Goal: Task Accomplishment & Management: Complete application form

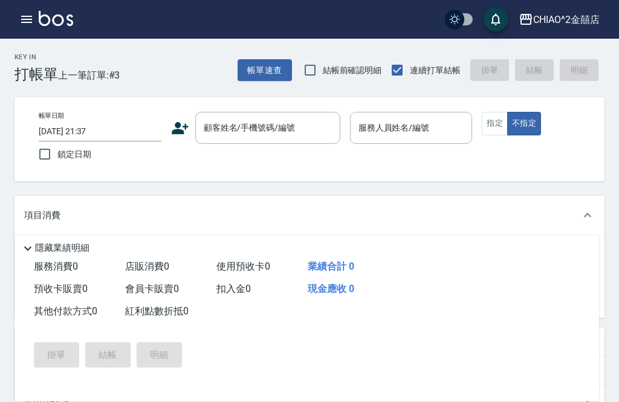
click at [128, 136] on input "[DATE] 21:37" at bounding box center [100, 132] width 123 height 20
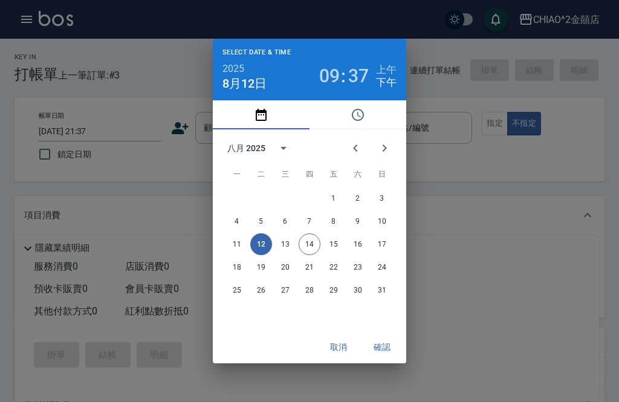
click at [111, 131] on div "Select date & time 2025 [DATE] 09 : 37 上午 下午 八月 2025 一 二 三 四 五 六 日 1 2 3 4 5 6 …" at bounding box center [309, 201] width 619 height 402
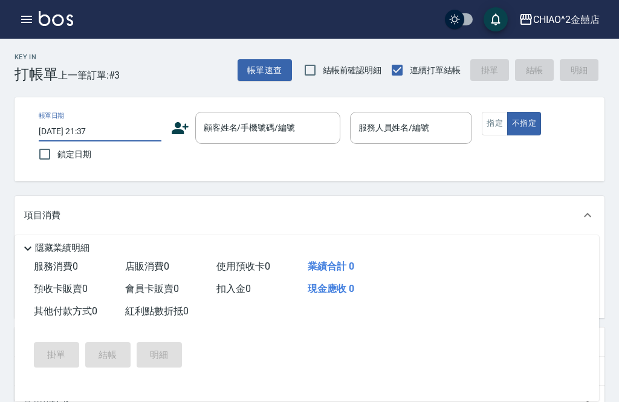
click at [120, 137] on input "[DATE] 21:37" at bounding box center [100, 132] width 123 height 20
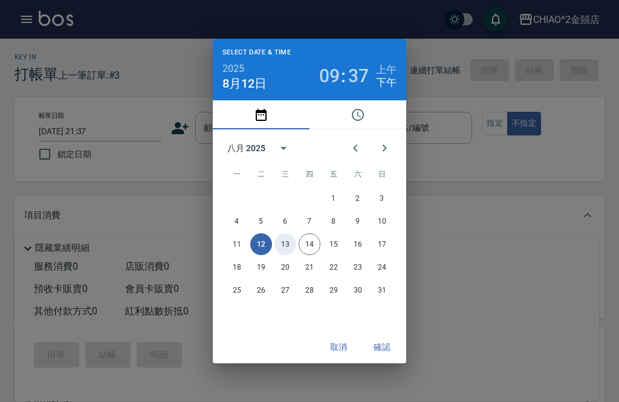
click at [292, 241] on button "13" at bounding box center [286, 245] width 22 height 22
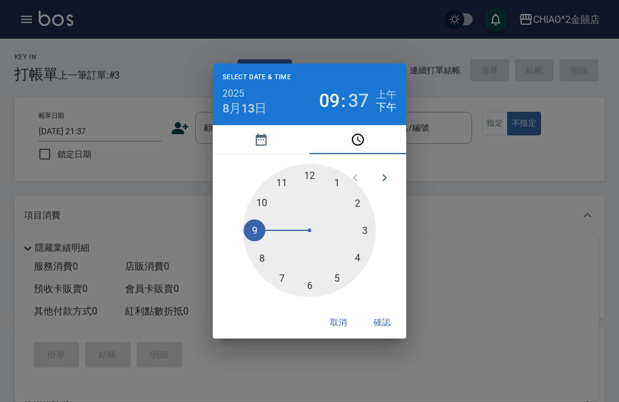
type input "[DATE] 21:37"
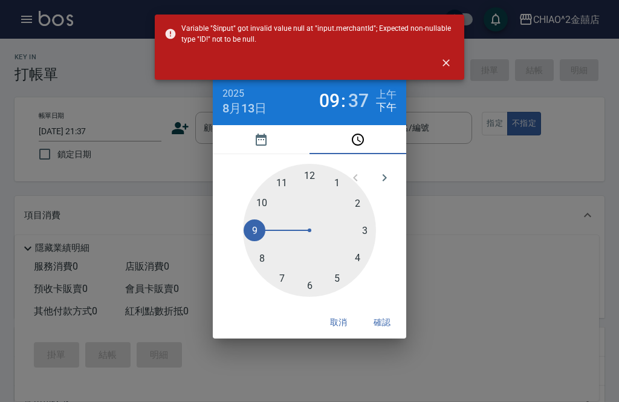
click at [390, 315] on button "確認" at bounding box center [382, 323] width 39 height 22
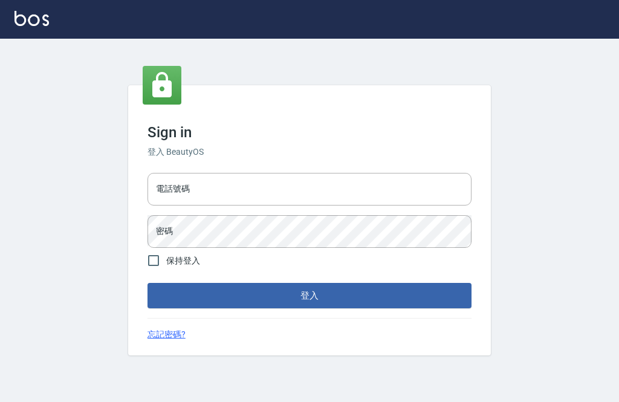
click at [394, 206] on input "電話號碼" at bounding box center [310, 189] width 324 height 33
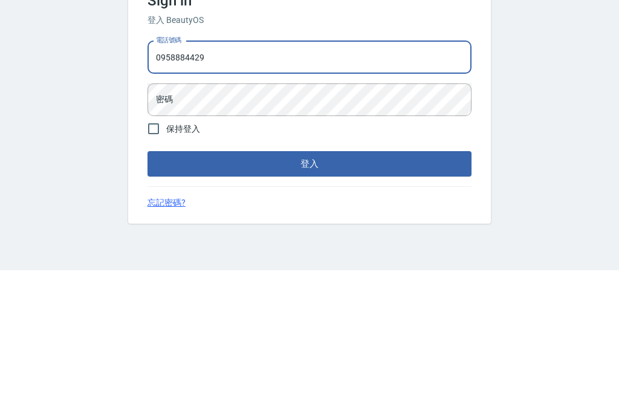
type input "0958884429"
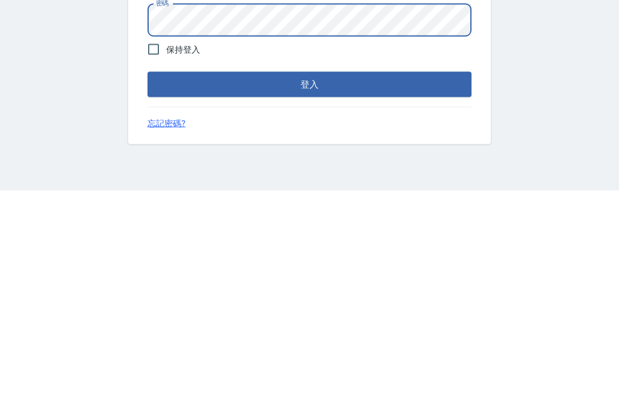
click at [387, 283] on button "登入" at bounding box center [310, 295] width 324 height 25
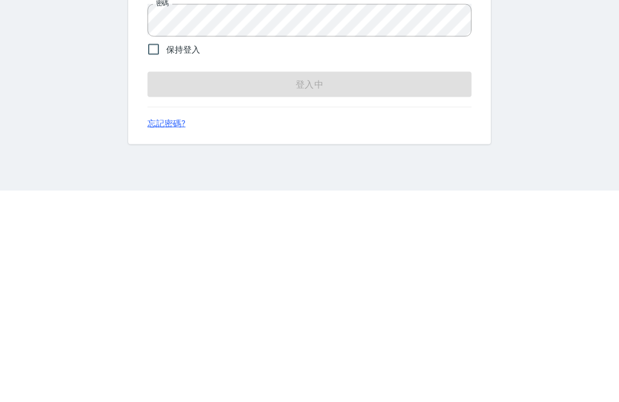
scroll to position [39, 0]
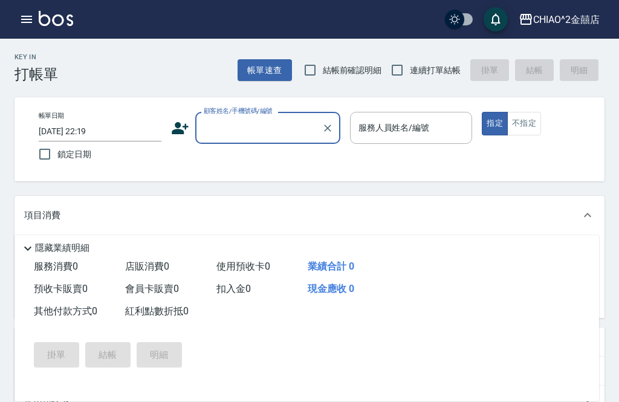
click at [283, 64] on button "帳單速查" at bounding box center [265, 70] width 54 height 22
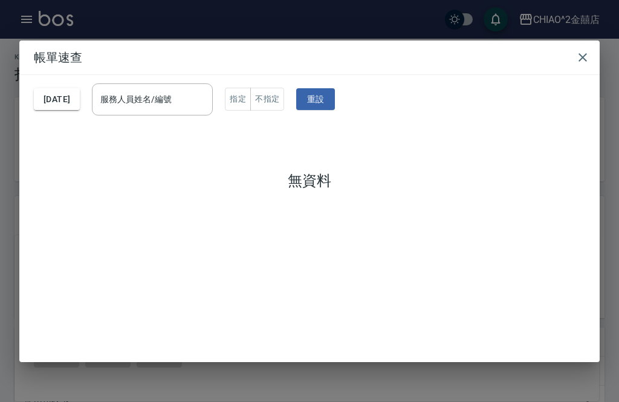
click at [587, 50] on icon "button" at bounding box center [583, 57] width 15 height 15
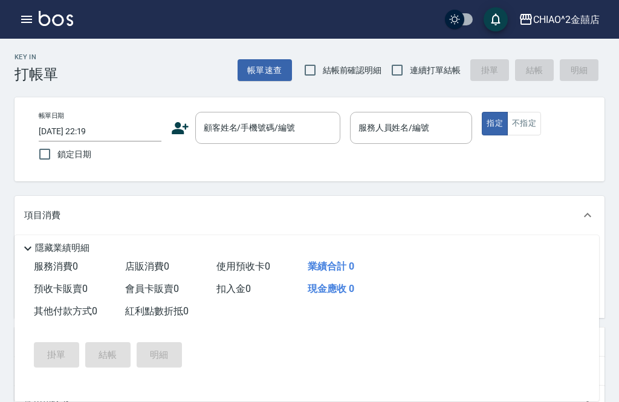
click at [27, 19] on icon "button" at bounding box center [26, 19] width 11 height 7
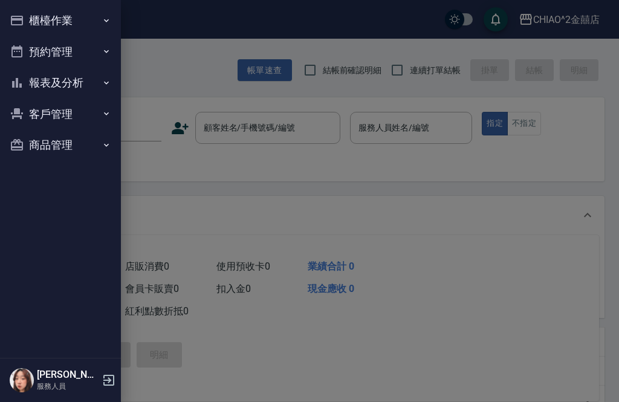
click at [93, 21] on button "櫃檯作業" at bounding box center [60, 20] width 111 height 31
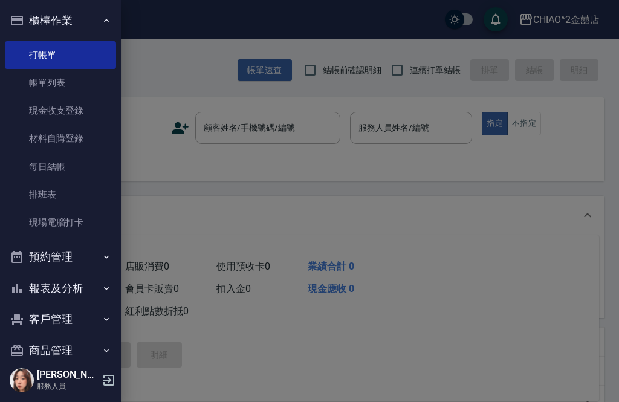
click at [106, 87] on link "帳單列表" at bounding box center [60, 83] width 111 height 28
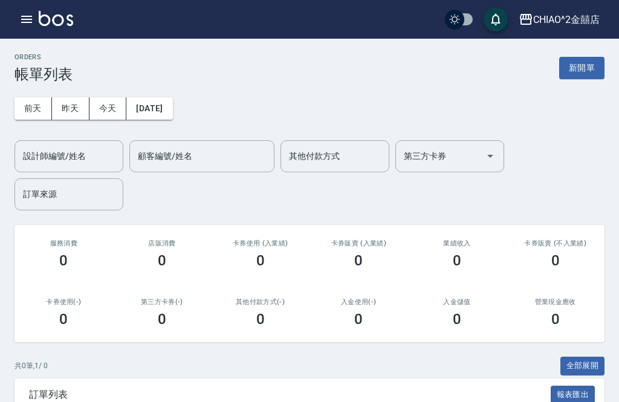
click at [78, 106] on button "昨天" at bounding box center [71, 108] width 38 height 22
click at [27, 21] on icon "button" at bounding box center [26, 19] width 15 height 15
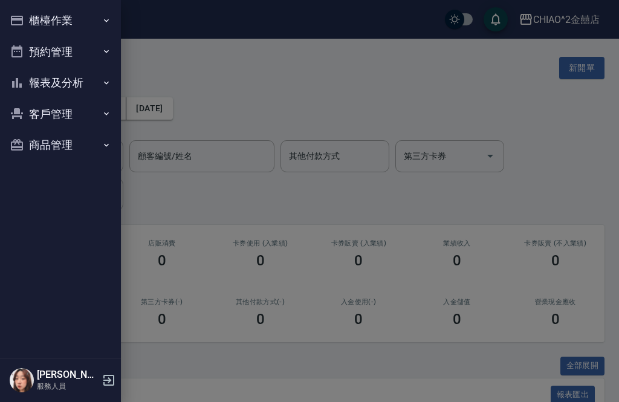
click at [570, 64] on div at bounding box center [309, 201] width 619 height 402
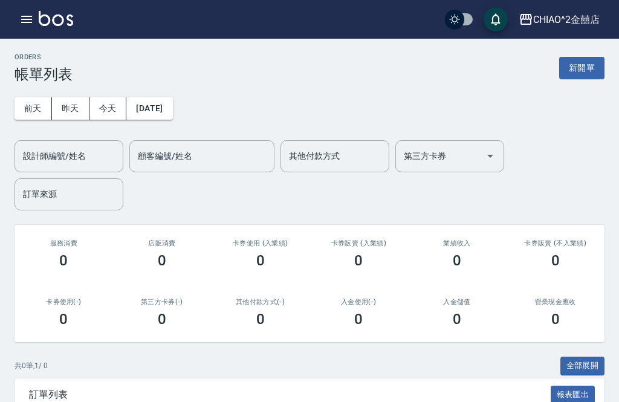
click at [580, 74] on button "新開單" at bounding box center [582, 68] width 45 height 22
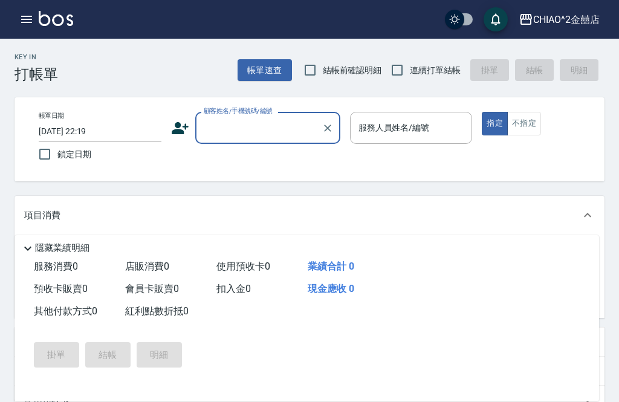
click at [98, 139] on input "[DATE] 22:19" at bounding box center [100, 132] width 123 height 20
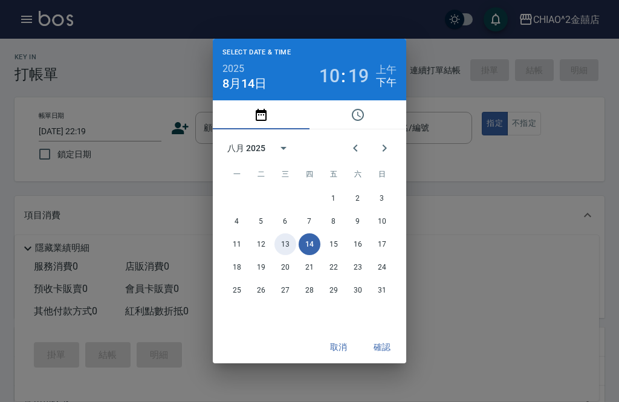
click at [289, 248] on button "13" at bounding box center [286, 245] width 22 height 22
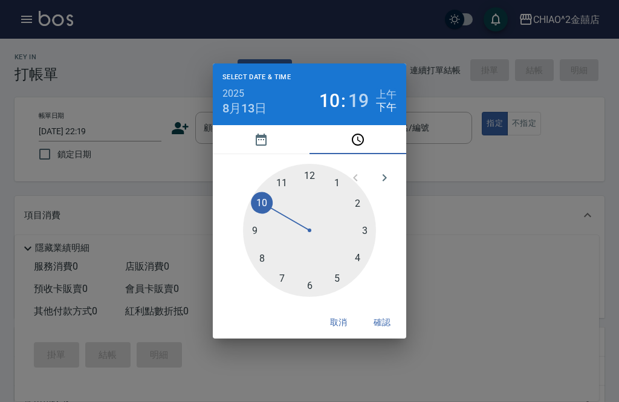
type input "[DATE] 22:19"
click at [389, 320] on button "確認" at bounding box center [382, 323] width 39 height 22
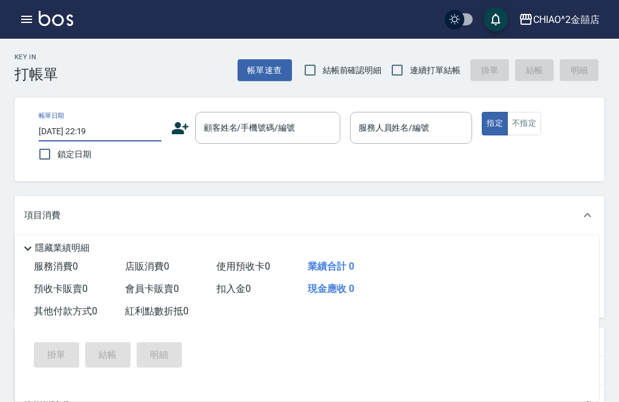
click at [287, 126] on div "顧客姓名/手機號碼/編號 顧客姓名/手機號碼/編號" at bounding box center [267, 128] width 145 height 32
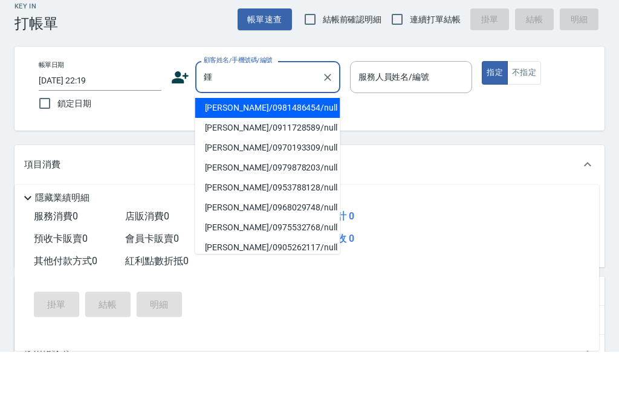
click at [316, 149] on li "[PERSON_NAME]/0981486454/null" at bounding box center [267, 159] width 145 height 20
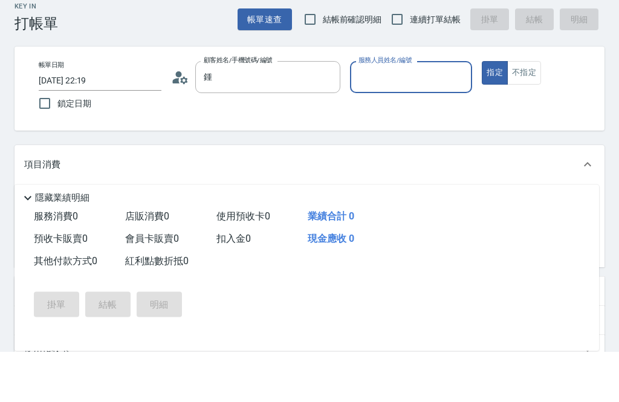
type input "[PERSON_NAME]/0981486454/null"
click at [315, 112] on div "帳單日期 [DATE] 22:19 鎖定日期 顧客姓名/手機號碼/編號 [PERSON_NAME]/0981486454/null 顧客姓名/手機號碼/編號 …" at bounding box center [317, 139] width 576 height 55
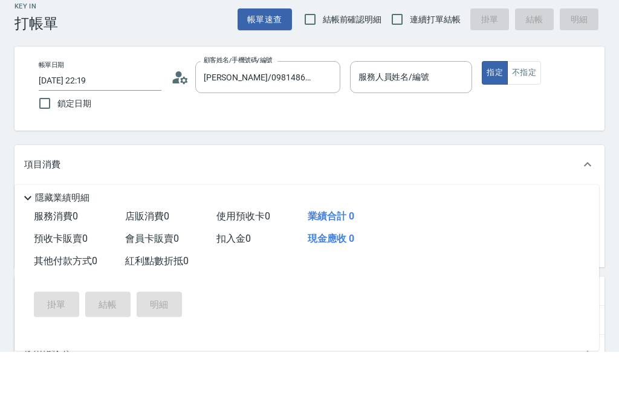
scroll to position [51, 0]
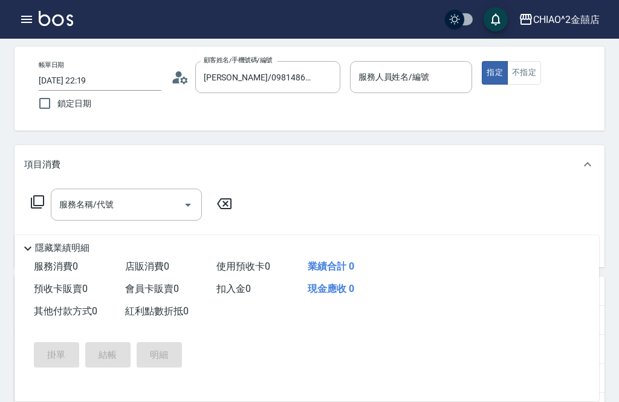
click at [433, 80] on input "服務人員姓名/編號" at bounding box center [412, 77] width 112 height 21
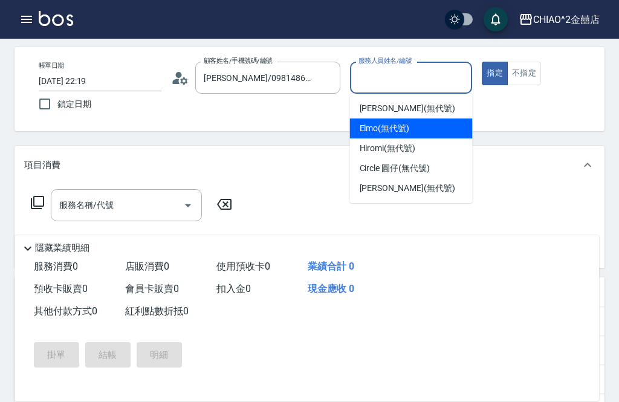
scroll to position [49, 0]
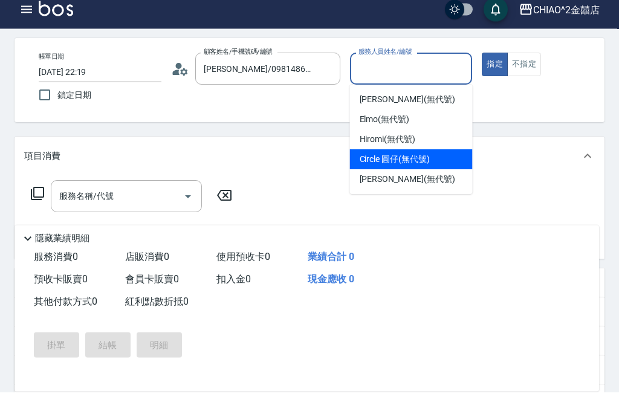
click at [430, 163] on span "Circle 圓仔 (無代號)" at bounding box center [395, 169] width 70 height 13
type input "Circle 圓仔(無代號)"
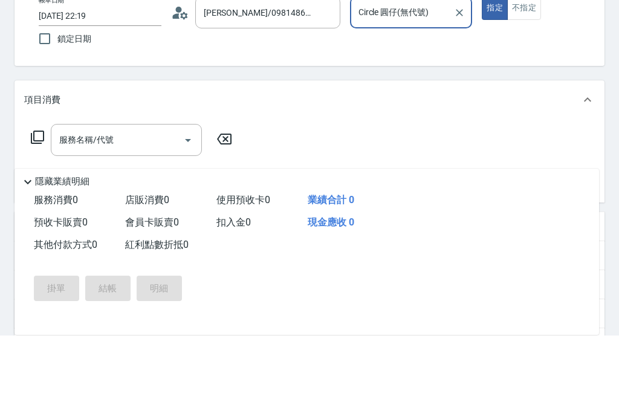
click at [75, 191] on div "服務名稱/代號 服務名稱/代號" at bounding box center [126, 207] width 151 height 32
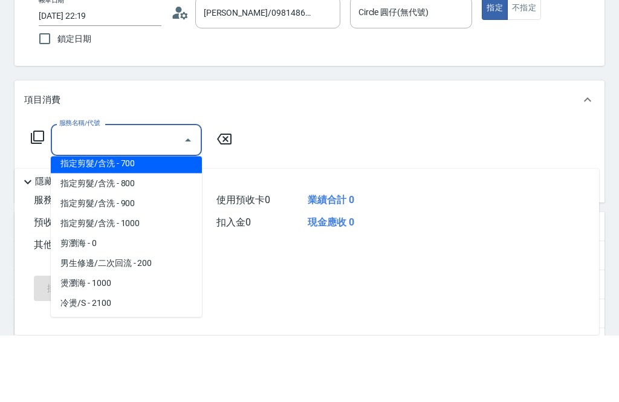
scroll to position [88, 0]
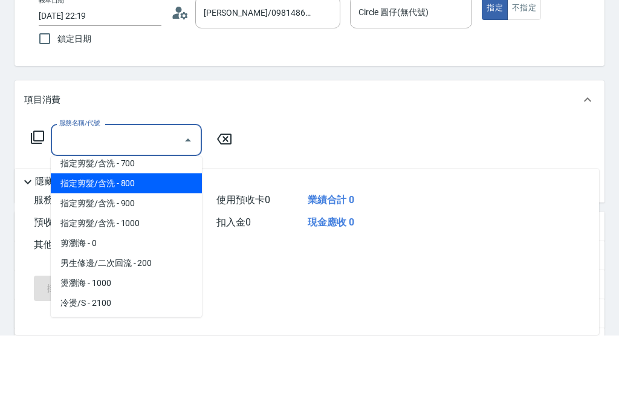
click at [91, 240] on span "指定剪髮/含洗 - 800" at bounding box center [126, 250] width 151 height 20
type input "指定剪髮/含洗"
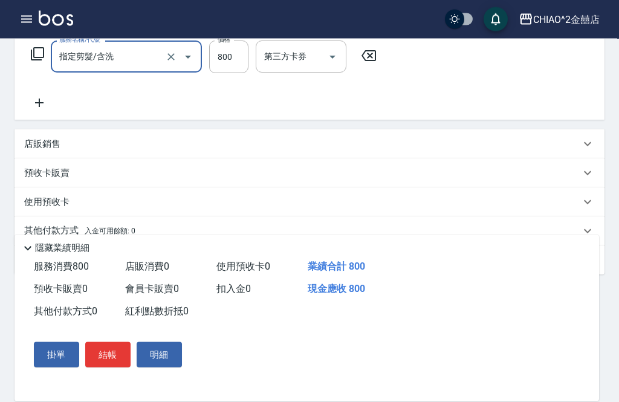
scroll to position [200, 0]
click at [39, 231] on p "其他付款方式 入金可用餘額: 0" at bounding box center [79, 229] width 111 height 13
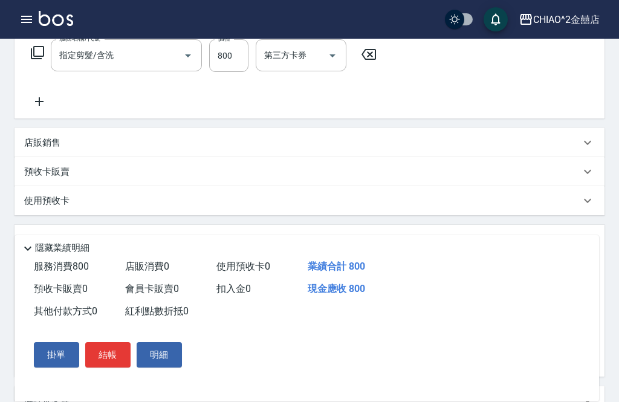
scroll to position [0, 0]
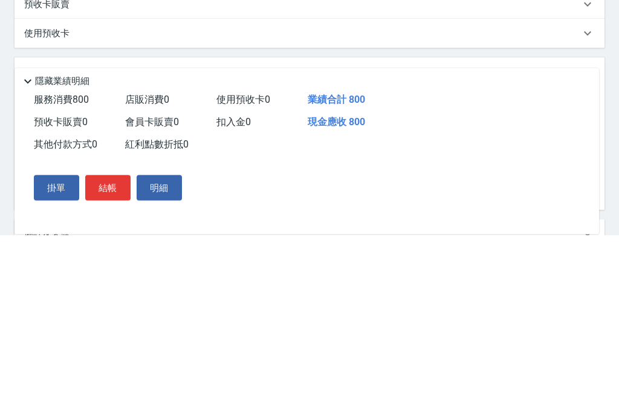
click at [28, 241] on icon at bounding box center [28, 248] width 15 height 15
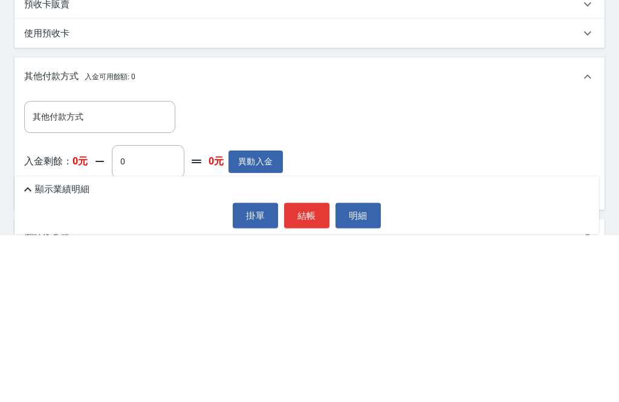
scroll to position [242, 0]
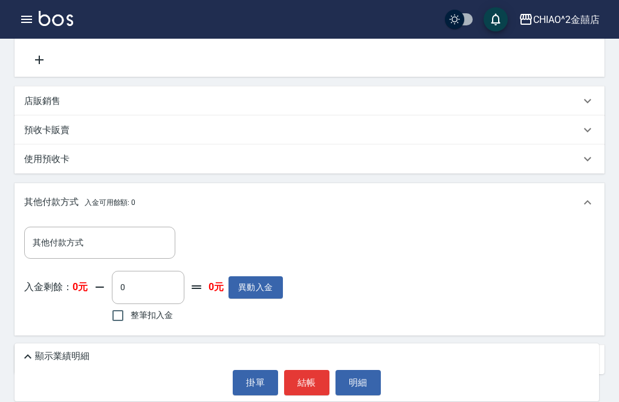
click at [54, 246] on div "其他付款方式 其他付款方式" at bounding box center [99, 243] width 151 height 32
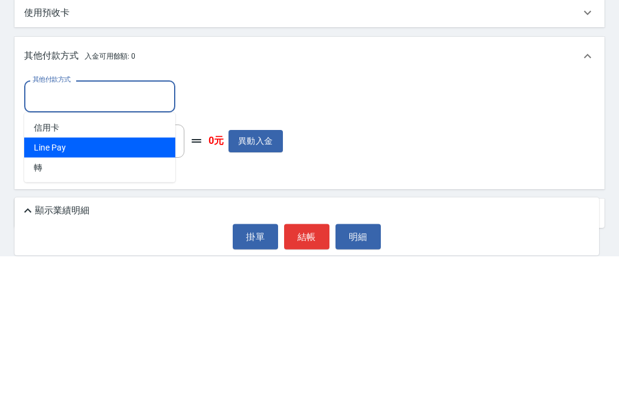
click at [36, 284] on span "Line Pay" at bounding box center [99, 294] width 151 height 20
type input "Line Pay"
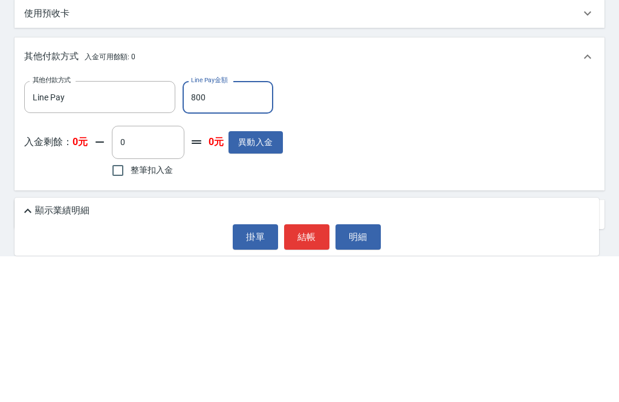
scroll to position [243, 0]
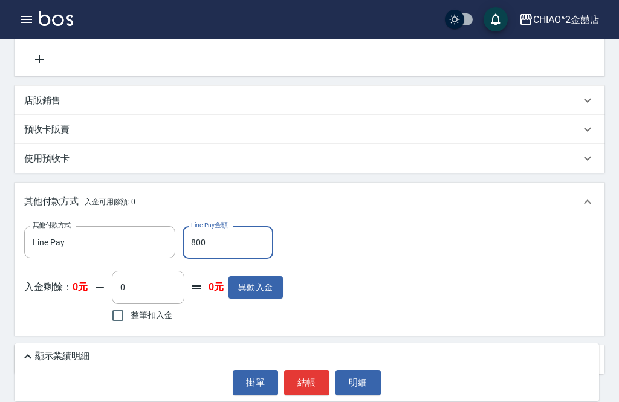
type input "800"
click at [41, 363] on p "顯示業績明細" at bounding box center [62, 356] width 54 height 13
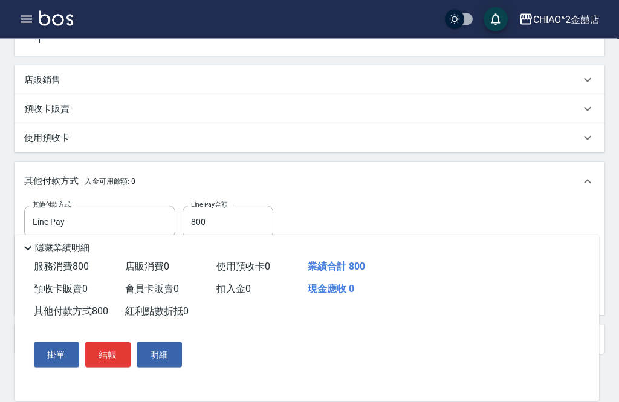
scroll to position [264, 0]
click at [113, 368] on button "結帳" at bounding box center [107, 354] width 45 height 25
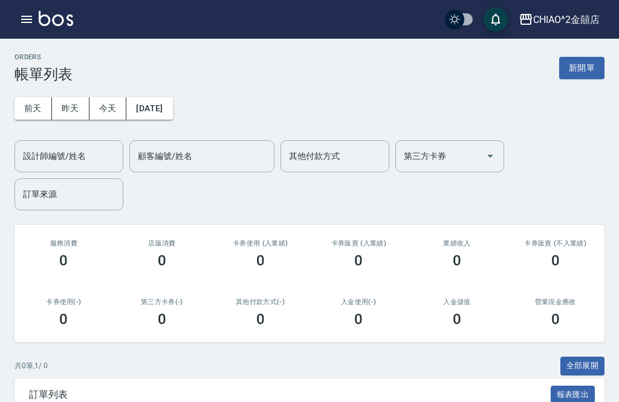
click at [580, 68] on button "新開單" at bounding box center [582, 68] width 45 height 22
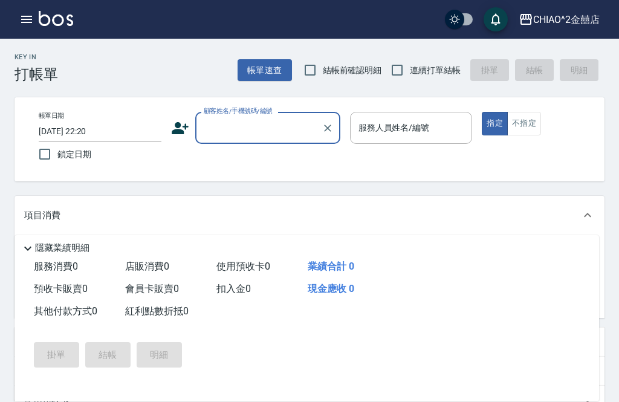
click at [80, 131] on input "[DATE] 22:20" at bounding box center [100, 132] width 123 height 20
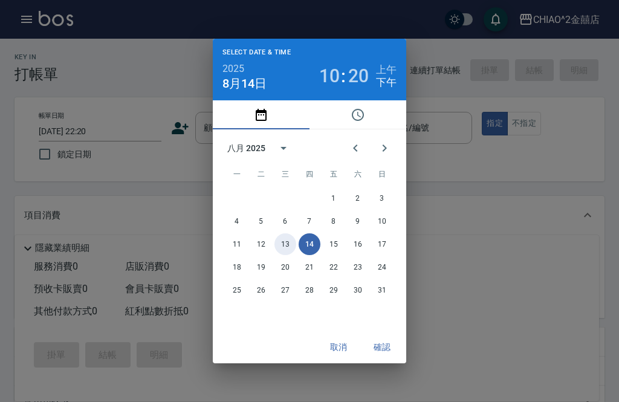
click at [287, 255] on button "13" at bounding box center [286, 245] width 22 height 22
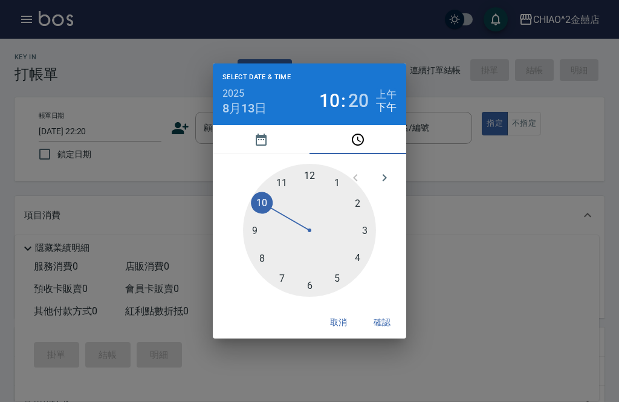
type input "[DATE] 22:20"
click at [381, 334] on button "確認" at bounding box center [382, 323] width 39 height 22
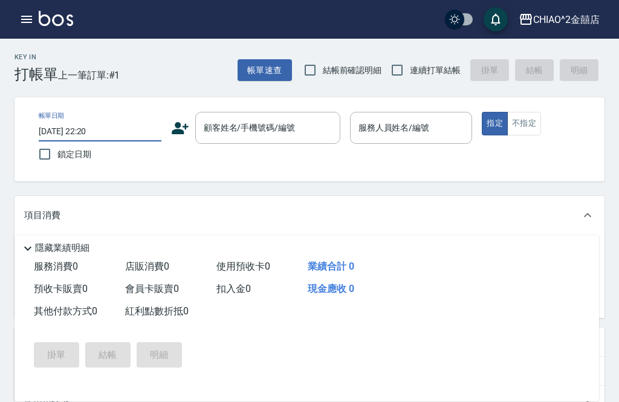
click at [220, 134] on input "顧客姓名/手機號碼/編號" at bounding box center [259, 127] width 116 height 21
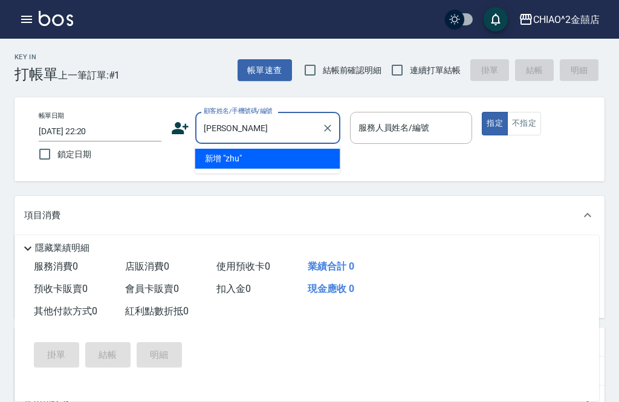
type input "[PERSON_NAME]"
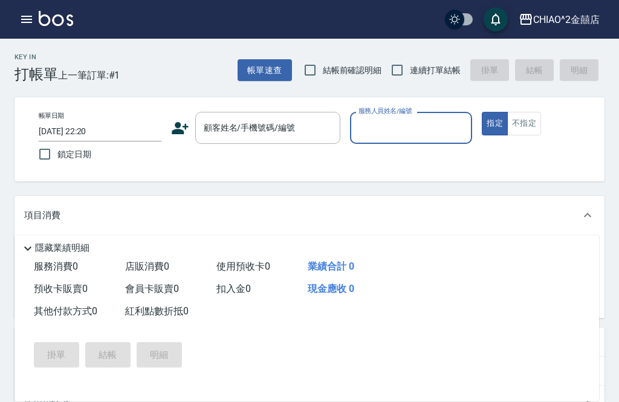
click at [299, 127] on input "顧客姓名/手機號碼/編號" at bounding box center [259, 127] width 116 height 21
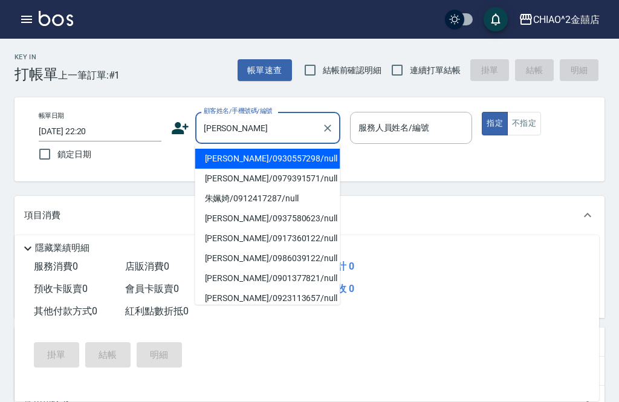
click at [314, 163] on li "[PERSON_NAME]/0930557298/null" at bounding box center [267, 159] width 145 height 20
type input "[PERSON_NAME]/0930557298/null"
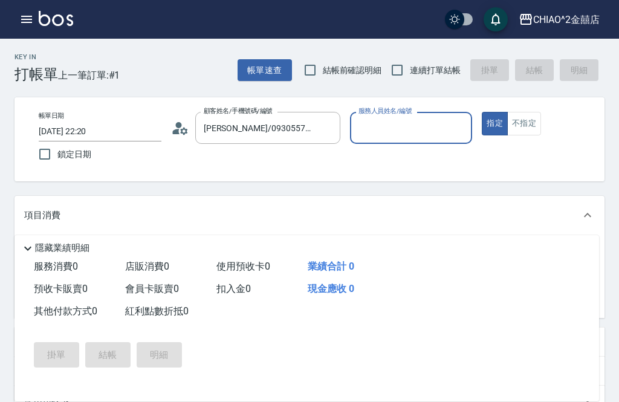
click at [421, 136] on input "服務人員姓名/編號" at bounding box center [412, 127] width 112 height 21
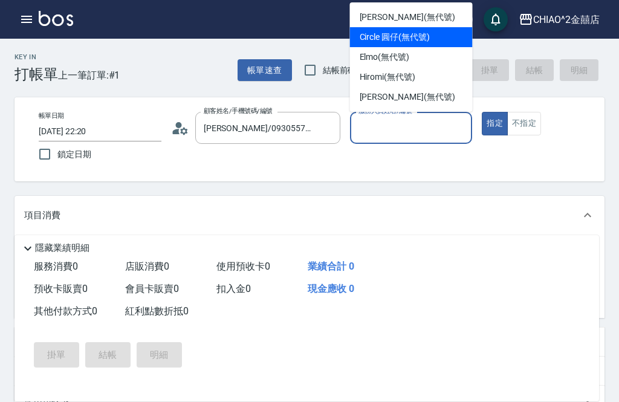
click at [443, 39] on div "Circle 圓仔 (無代號)" at bounding box center [411, 37] width 123 height 20
type input "Circle 圓仔(無代號)"
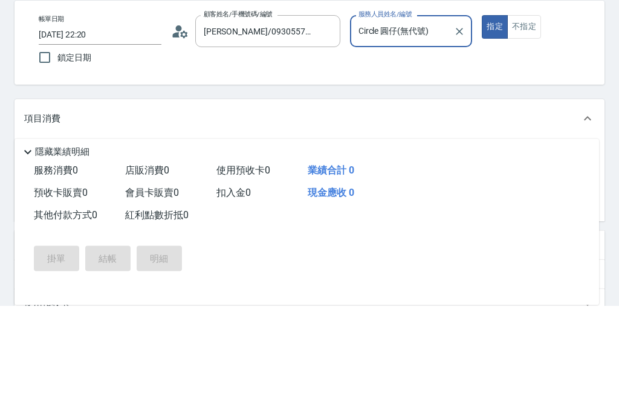
click at [72, 240] on div "服務名稱/代號 服務名稱/代號" at bounding box center [126, 256] width 151 height 32
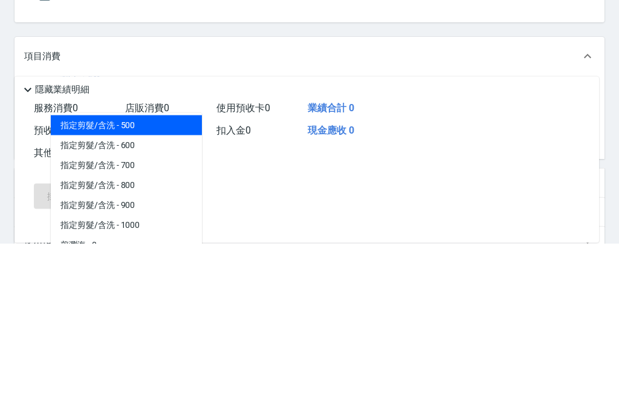
scroll to position [50, 0]
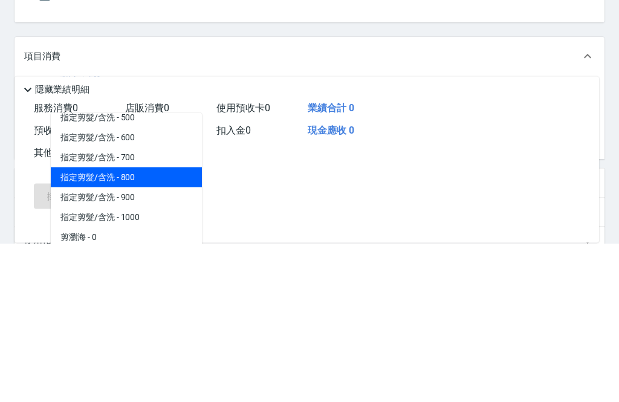
click at [91, 327] on span "指定剪髮/含洗 - 800" at bounding box center [126, 337] width 151 height 20
type input "指定剪髮/含洗"
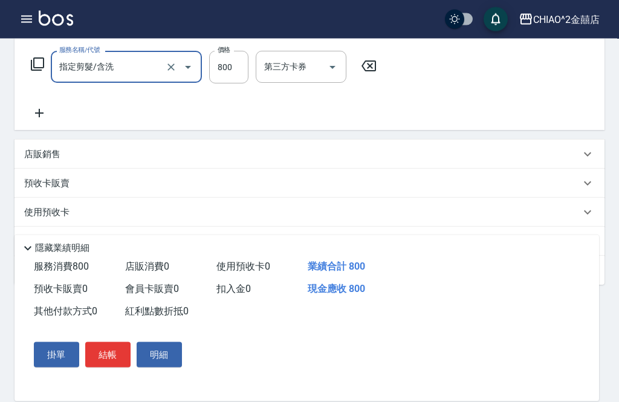
scroll to position [213, 0]
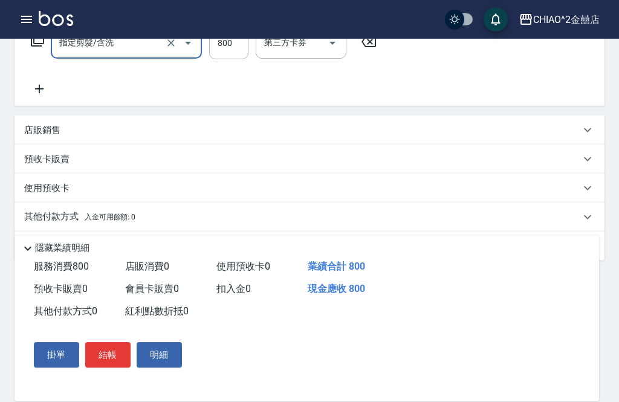
click at [525, 224] on div "其他付款方式 入金可用餘額: 0" at bounding box center [310, 217] width 590 height 29
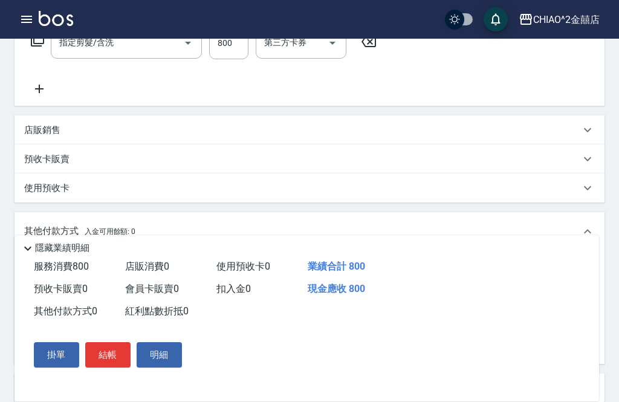
scroll to position [0, 0]
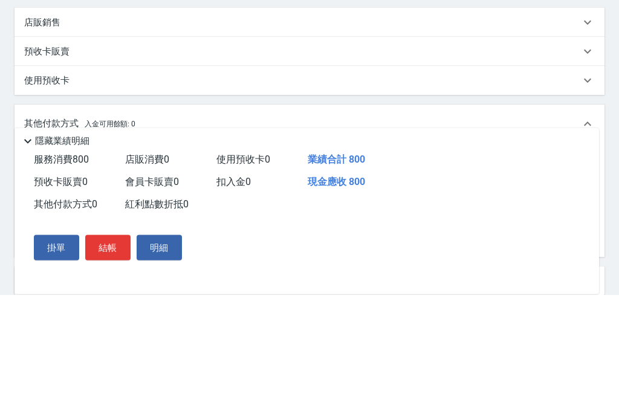
click at [54, 261] on input "其他付款方式" at bounding box center [100, 271] width 140 height 21
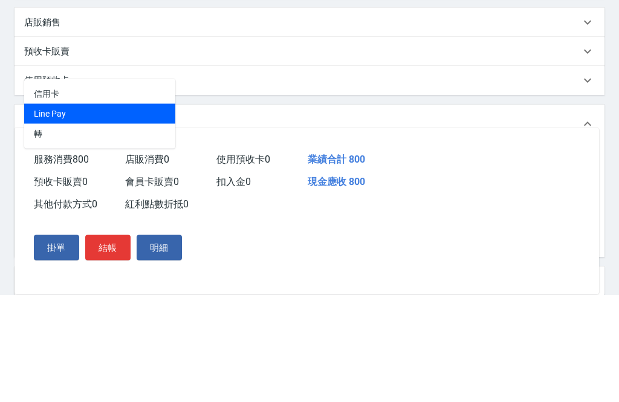
click at [39, 212] on span "Line Pay" at bounding box center [99, 222] width 151 height 20
type input "Line Pay"
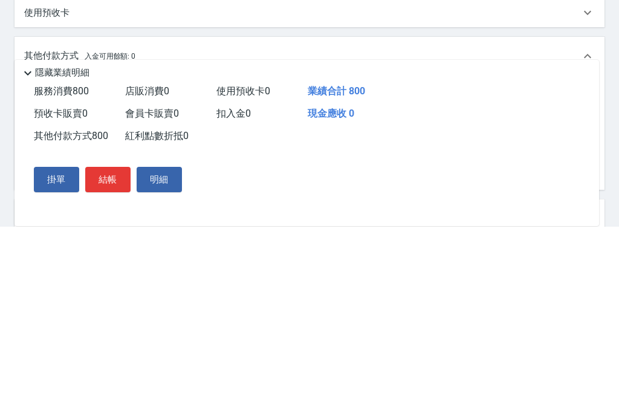
scroll to position [356, 0]
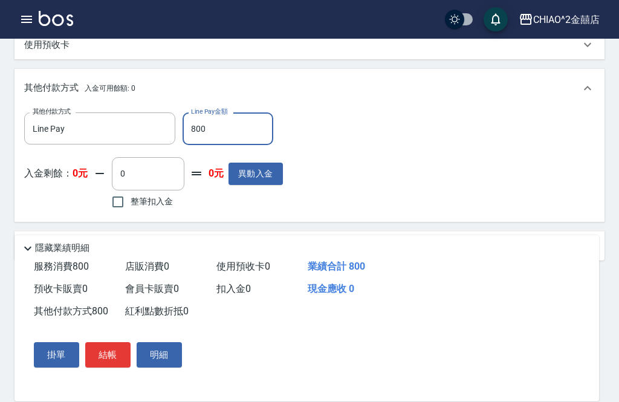
type input "800"
click at [104, 368] on button "結帳" at bounding box center [107, 354] width 45 height 25
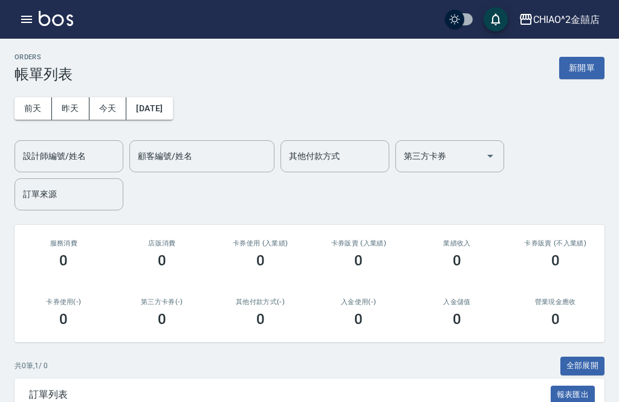
click at [573, 63] on button "新開單" at bounding box center [582, 68] width 45 height 22
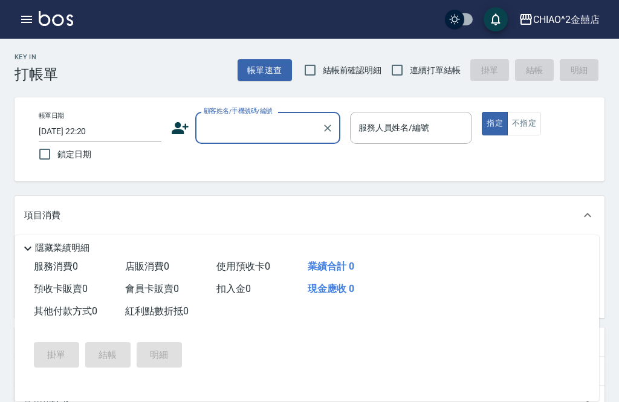
click at [50, 132] on input "[DATE] 22:20" at bounding box center [100, 132] width 123 height 20
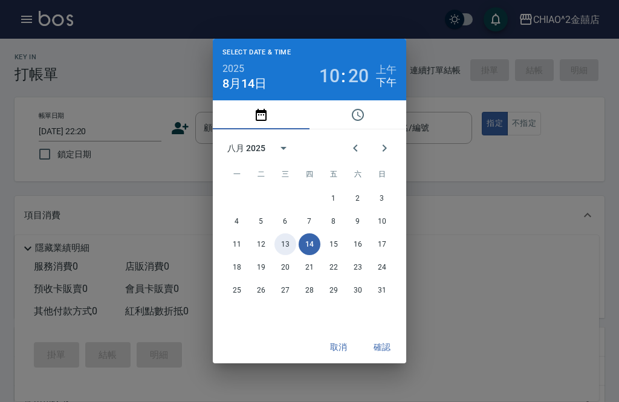
click at [285, 255] on button "13" at bounding box center [286, 245] width 22 height 22
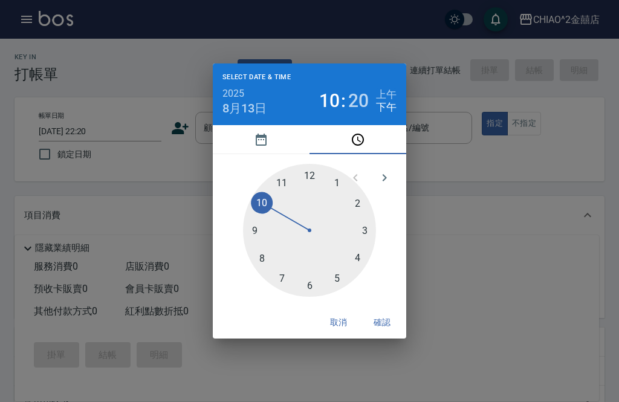
type input "[DATE] 22:20"
click at [386, 332] on button "確認" at bounding box center [382, 323] width 39 height 22
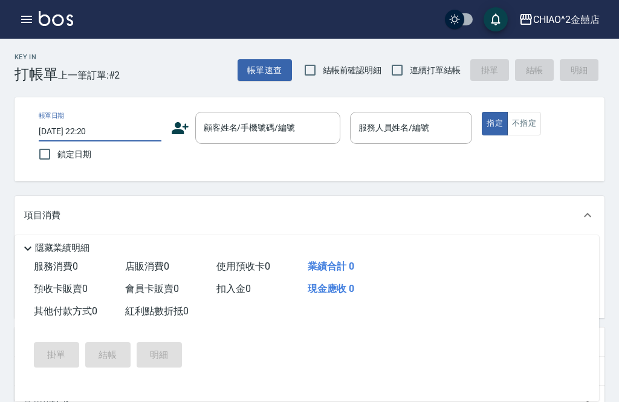
click at [277, 129] on div "顧客姓名/手機號碼/編號 顧客姓名/手機號碼/編號" at bounding box center [267, 128] width 145 height 32
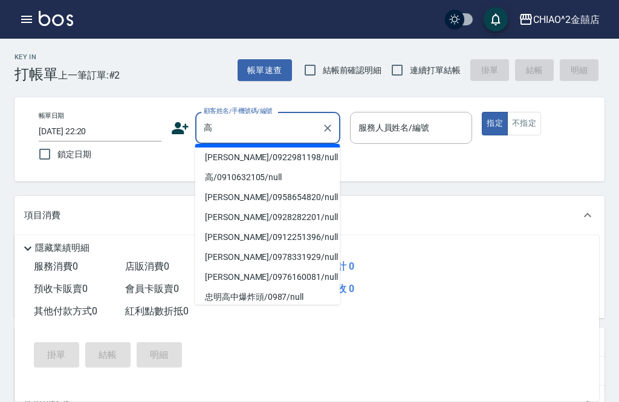
scroll to position [22, 0]
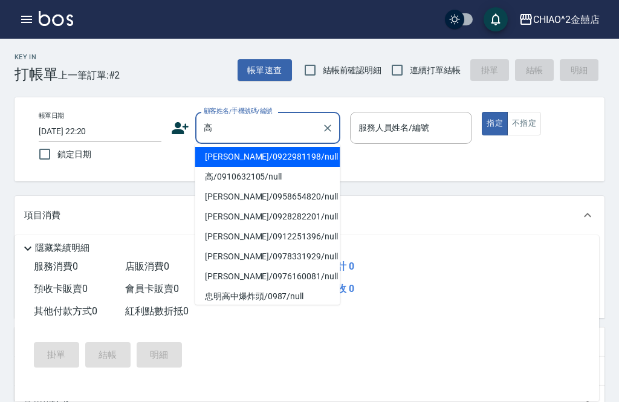
click at [294, 160] on li "[PERSON_NAME]/0922981198/null" at bounding box center [267, 157] width 145 height 20
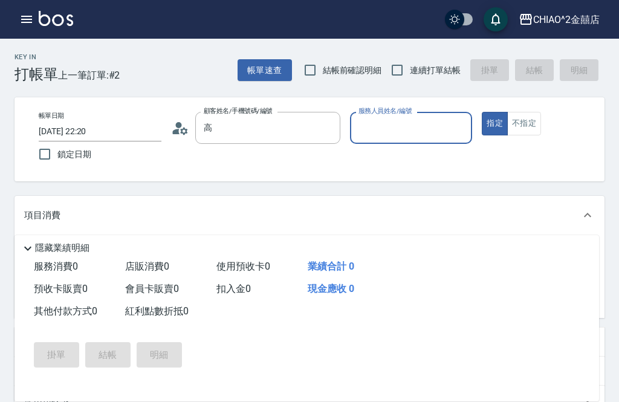
type input "[PERSON_NAME]/0922981198/null"
click at [394, 136] on input "服務人員姓名/編號" at bounding box center [412, 127] width 112 height 21
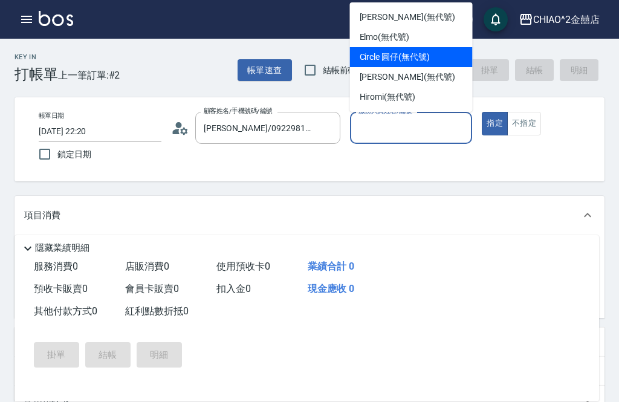
click at [391, 57] on span "Circle 圓仔 (無代號)" at bounding box center [395, 57] width 70 height 13
type input "Circle 圓仔(無代號)"
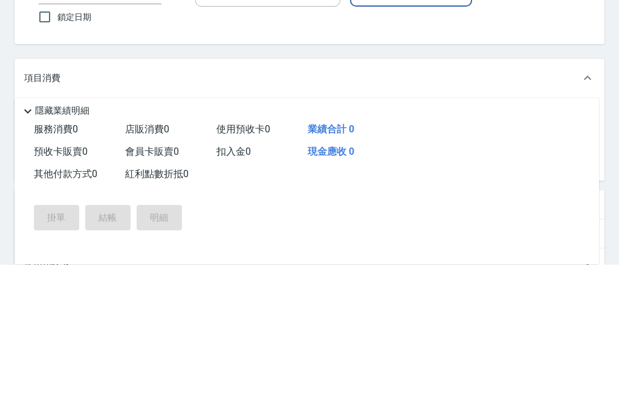
click at [67, 245] on input "服務名稱/代號" at bounding box center [117, 255] width 122 height 21
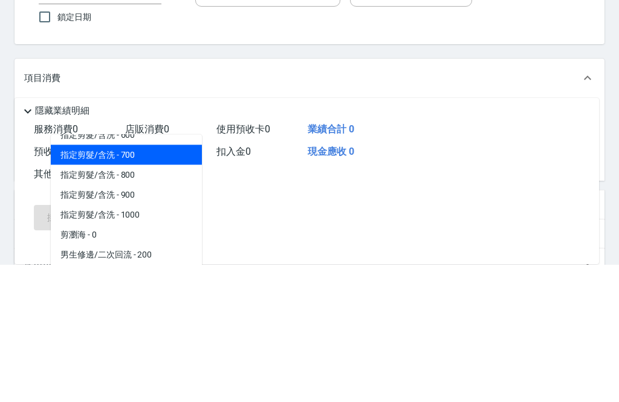
scroll to position [76, 0]
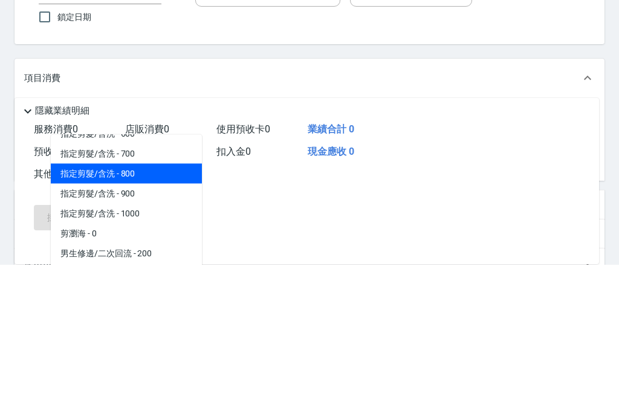
click at [85, 301] on span "指定剪髮/含洗 - 800" at bounding box center [126, 311] width 151 height 20
type input "指定剪髮/含洗"
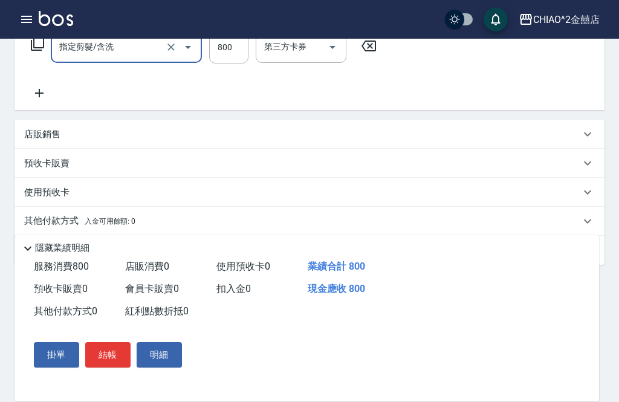
scroll to position [213, 0]
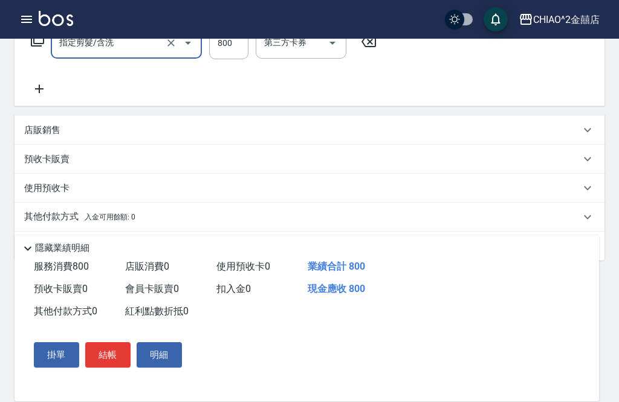
click at [105, 368] on button "結帳" at bounding box center [107, 354] width 45 height 25
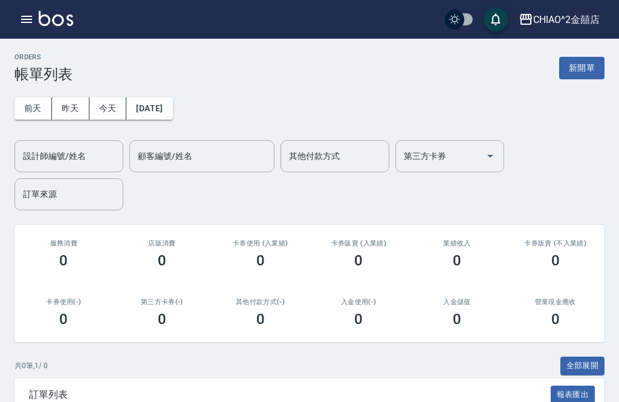
click at [600, 67] on button "新開單" at bounding box center [582, 68] width 45 height 22
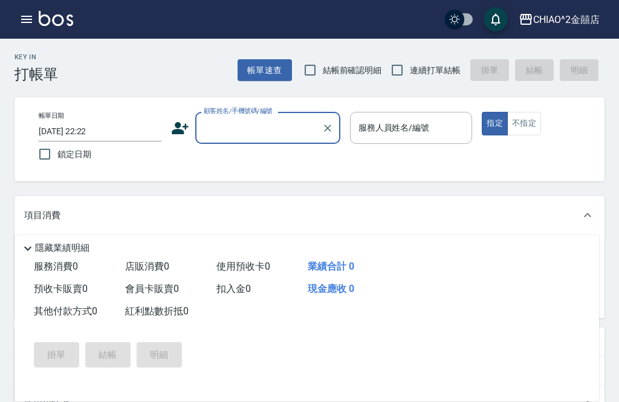
click at [220, 136] on input "顧客姓名/手機號碼/編號" at bounding box center [259, 127] width 116 height 21
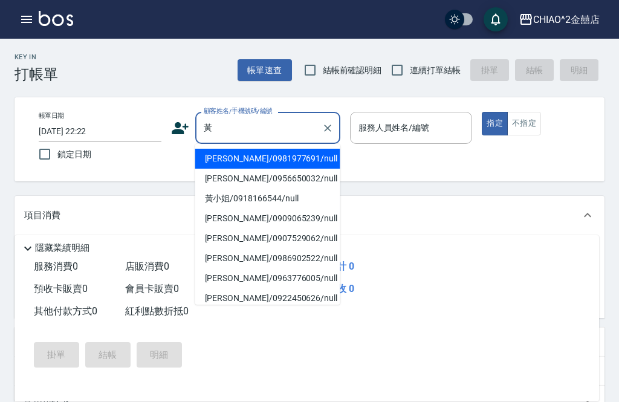
click at [223, 166] on li "[PERSON_NAME]/0981977691/null" at bounding box center [267, 159] width 145 height 20
type input "[PERSON_NAME]/0981977691/null"
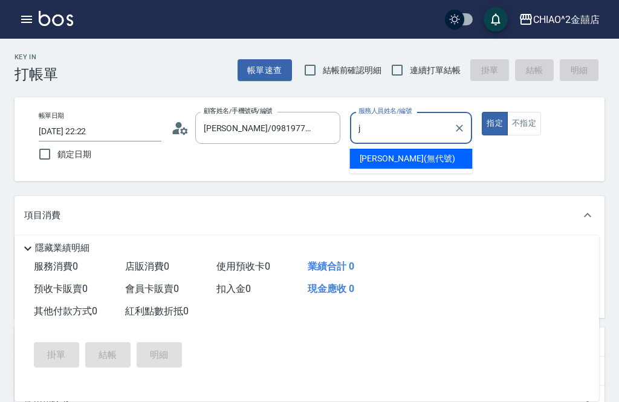
click at [438, 157] on div "[PERSON_NAME] (無代號)" at bounding box center [411, 159] width 123 height 20
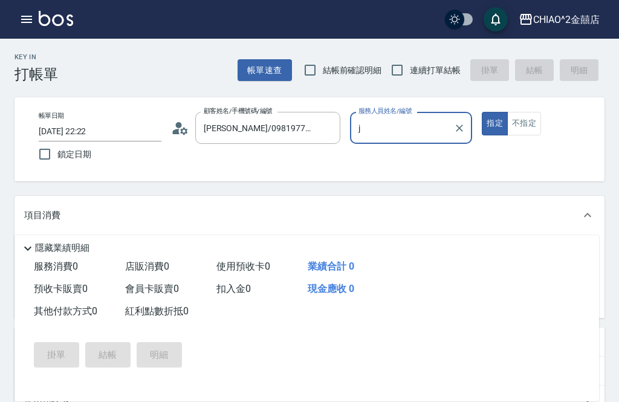
type input "[PERSON_NAME](無代號)"
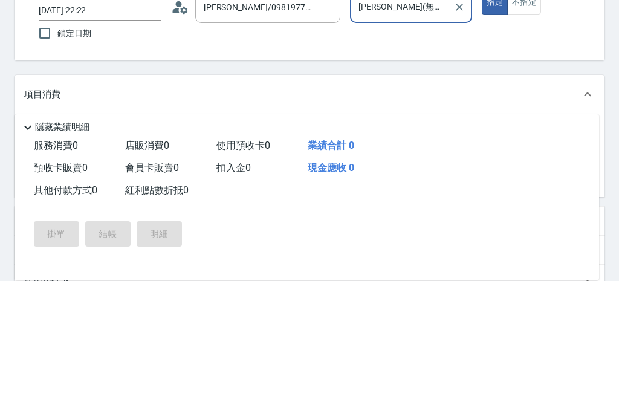
click at [77, 240] on div "服務名稱/代號 服務名稱/代號" at bounding box center [126, 256] width 151 height 32
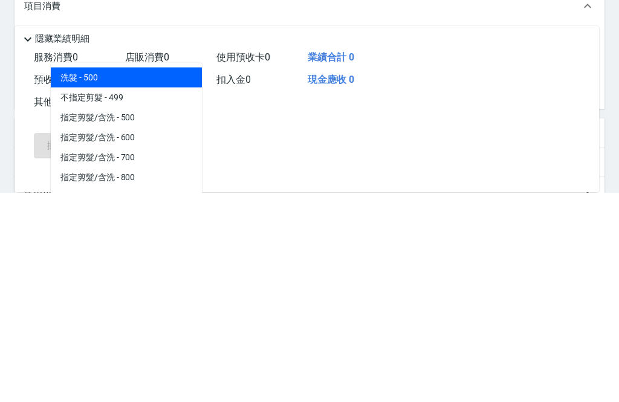
click at [71, 277] on span "洗髮 - 500" at bounding box center [126, 287] width 151 height 20
type input "洗髮"
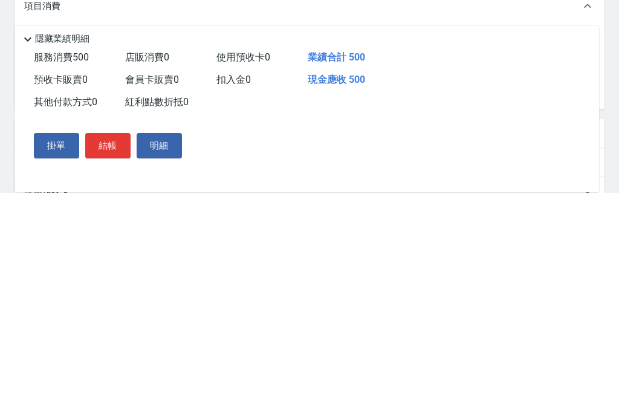
click at [221, 240] on input "500" at bounding box center [228, 256] width 39 height 33
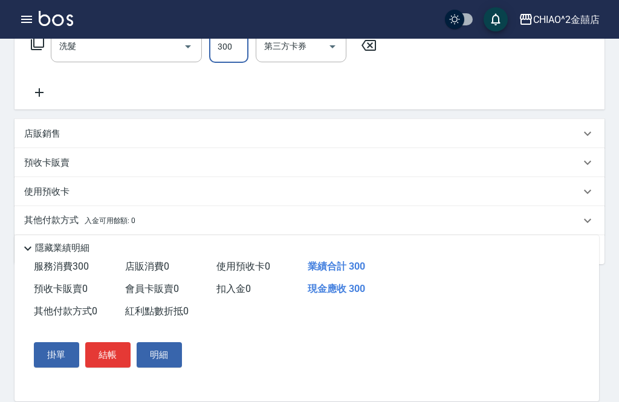
scroll to position [213, 0]
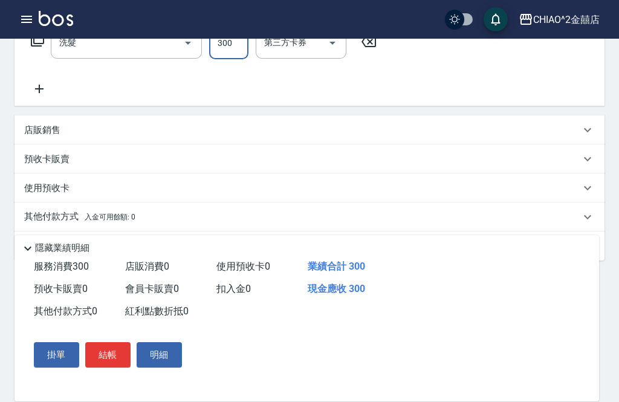
type input "300"
click at [103, 368] on button "結帳" at bounding box center [107, 354] width 45 height 25
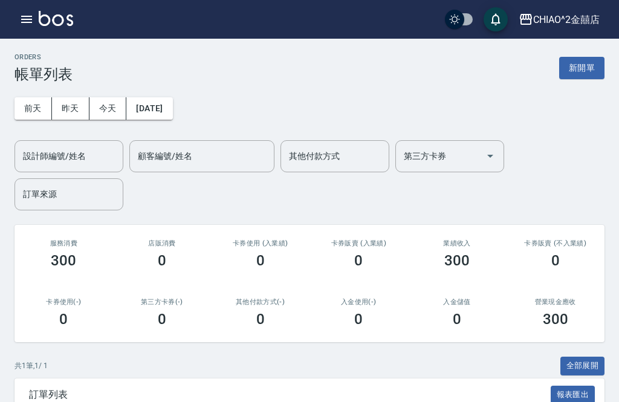
click at [581, 70] on button "新開單" at bounding box center [582, 68] width 45 height 22
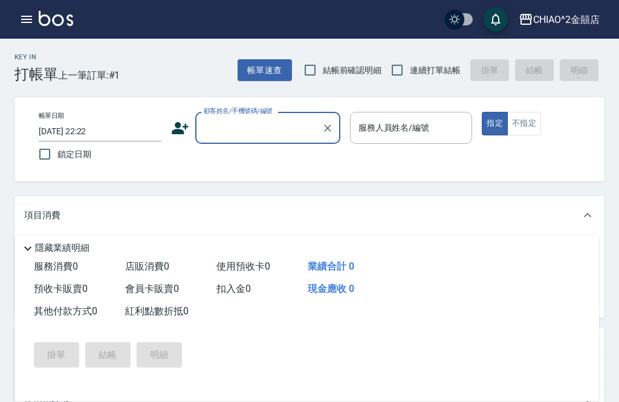
click at [218, 131] on input "顧客姓名/手機號碼/編號" at bounding box center [259, 127] width 116 height 21
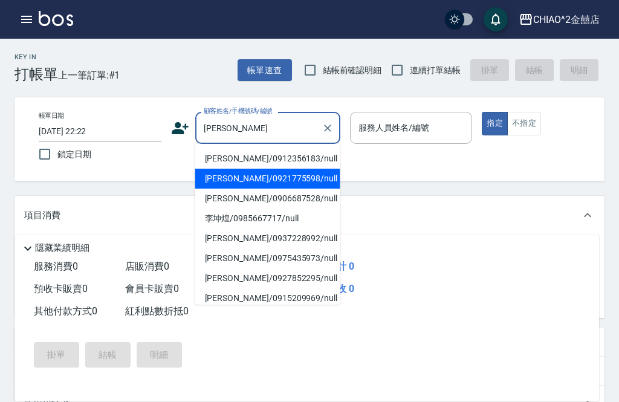
click at [219, 184] on li "[PERSON_NAME]/0921775598/null" at bounding box center [267, 179] width 145 height 20
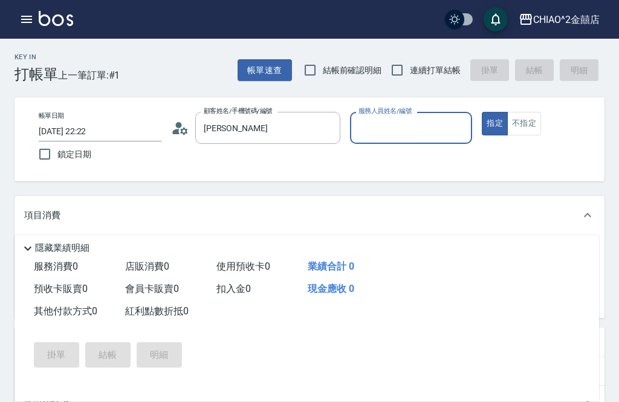
type input "[PERSON_NAME]/0921775598/null"
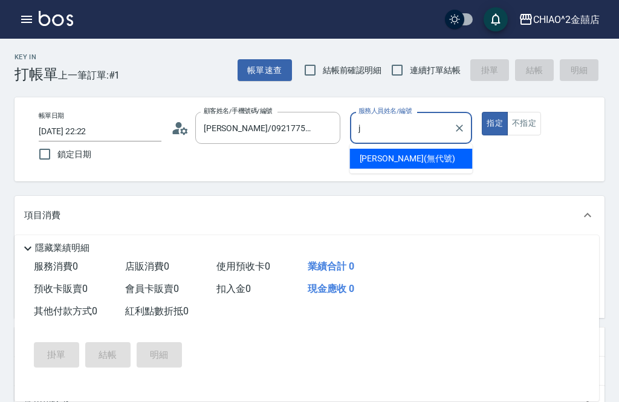
click at [433, 161] on div "[PERSON_NAME] (無代號)" at bounding box center [411, 159] width 123 height 20
type input "[PERSON_NAME](無代號)"
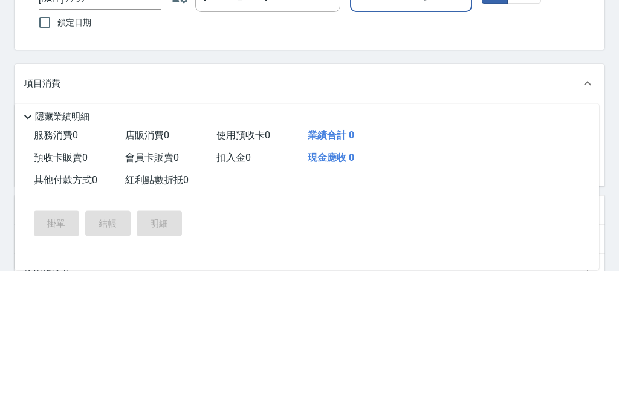
click at [71, 240] on div "服務名稱/代號 服務名稱/代號" at bounding box center [126, 256] width 151 height 32
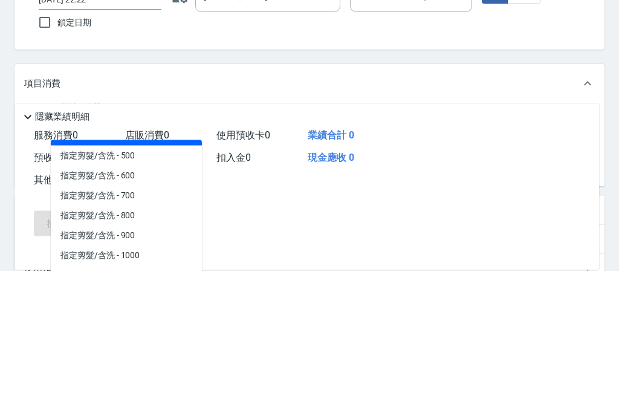
scroll to position [41, 0]
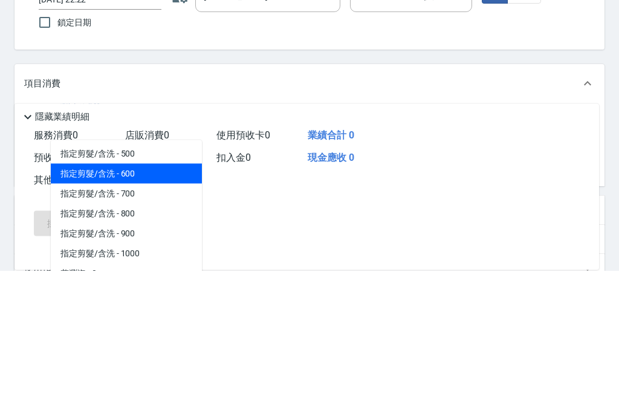
click at [85, 296] on span "指定剪髮/含洗 - 600" at bounding box center [126, 306] width 151 height 20
type input "指定剪髮/含洗"
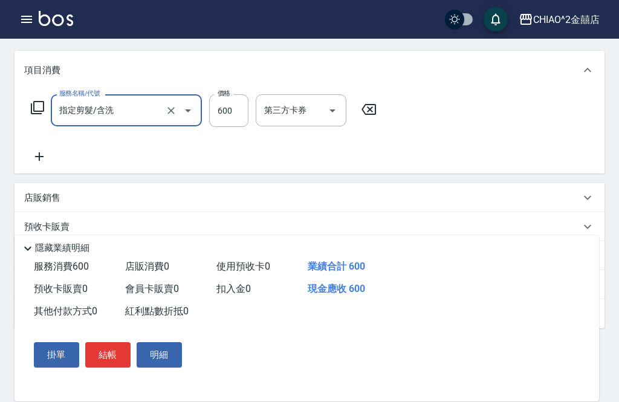
scroll to position [146, 0]
click at [102, 368] on button "結帳" at bounding box center [107, 354] width 45 height 25
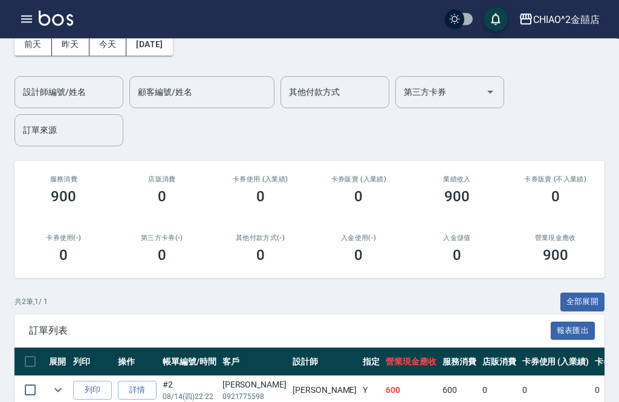
scroll to position [64, 0]
